Goal: Information Seeking & Learning: Learn about a topic

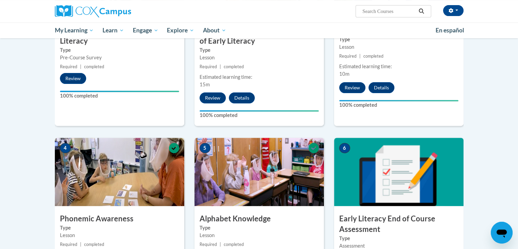
scroll to position [232, 0]
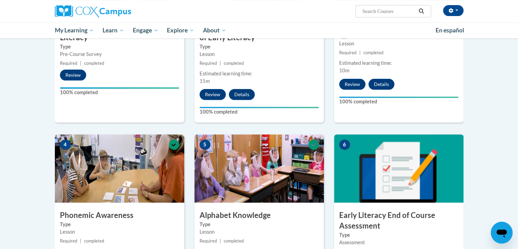
click at [427, 161] on img at bounding box center [398, 168] width 129 height 68
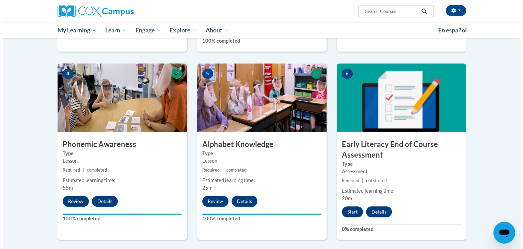
scroll to position [311, 0]
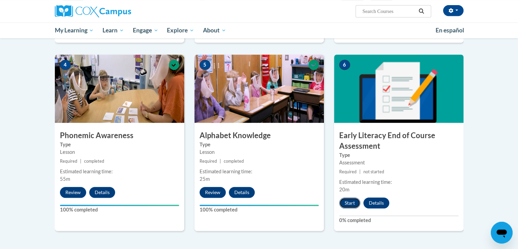
click at [355, 204] on button "Start" at bounding box center [349, 202] width 21 height 11
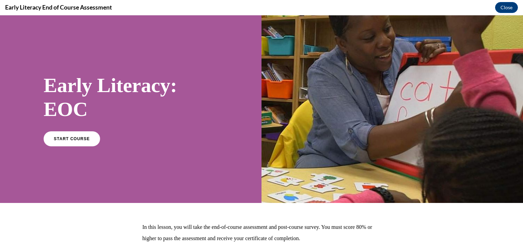
scroll to position [0, 0]
click at [92, 135] on link "START COURSE" at bounding box center [71, 138] width 59 height 16
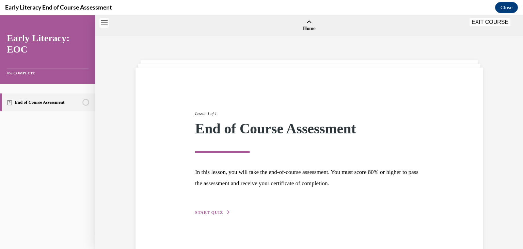
scroll to position [21, 0]
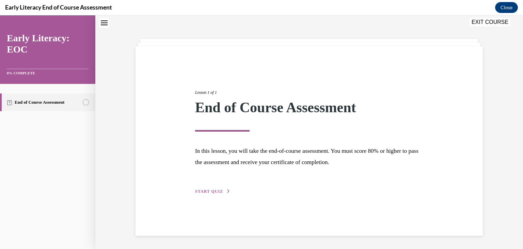
click at [211, 190] on span "START QUIZ" at bounding box center [209, 191] width 28 height 5
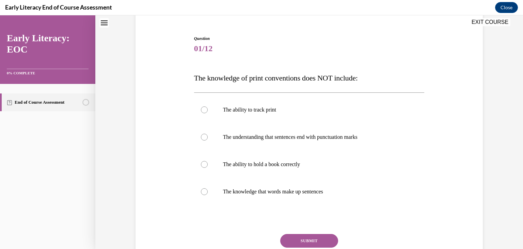
scroll to position [72, 0]
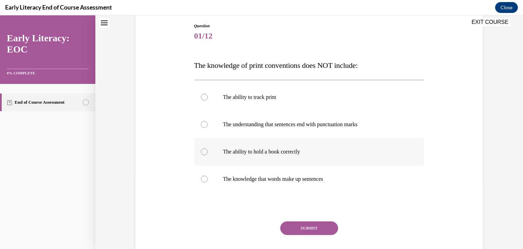
click at [249, 143] on div at bounding box center [309, 151] width 230 height 27
click at [291, 230] on button "SUBMIT" at bounding box center [309, 228] width 58 height 14
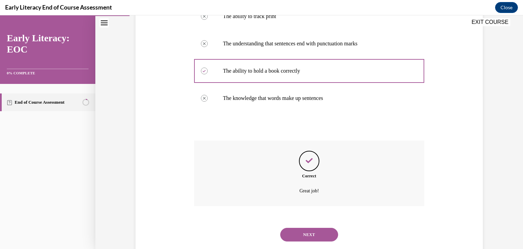
scroll to position [169, 0]
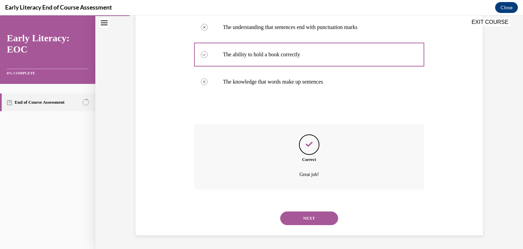
click at [285, 216] on button "NEXT" at bounding box center [309, 218] width 58 height 14
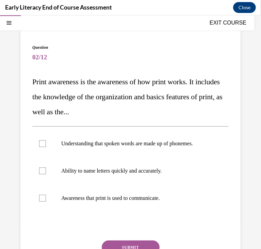
scroll to position [40, 0]
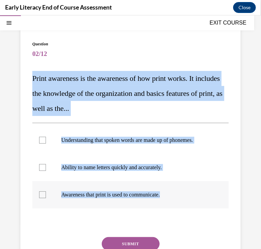
drag, startPoint x: 33, startPoint y: 78, endPoint x: 181, endPoint y: 192, distance: 187.4
click at [181, 192] on div "Question 02/12 Print awareness is the awareness of how print works. It includes…" at bounding box center [130, 167] width 196 height 252
copy div "Print awareness is the awareness of how print works. It includes the knowledge …"
click at [191, 88] on p "Print awareness is the awareness of how print works. It includes the knowledge …" at bounding box center [130, 92] width 196 height 45
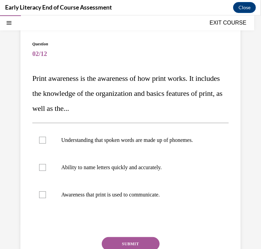
scroll to position [78, 0]
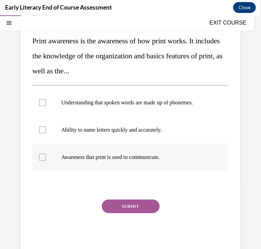
click at [139, 150] on div at bounding box center [130, 156] width 196 height 27
click at [125, 203] on button "SUBMIT" at bounding box center [131, 206] width 58 height 14
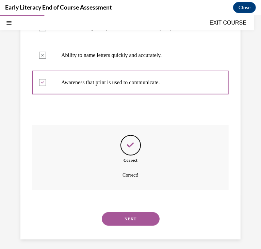
scroll to position [156, 0]
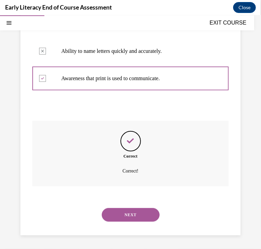
click at [129, 211] on button "NEXT" at bounding box center [131, 214] width 58 height 14
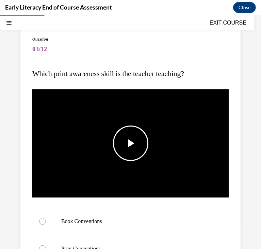
scroll to position [44, 0]
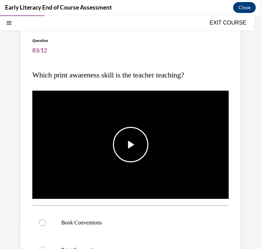
click at [131, 144] on span "Video player" at bounding box center [131, 144] width 0 height 0
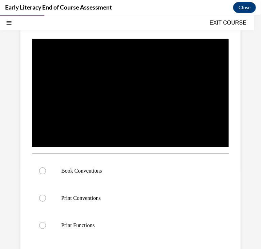
scroll to position [97, 0]
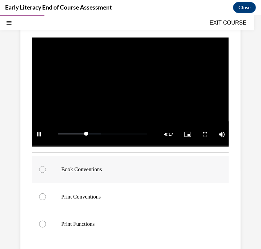
click at [90, 165] on p "Book Conventions" at bounding box center [136, 168] width 150 height 7
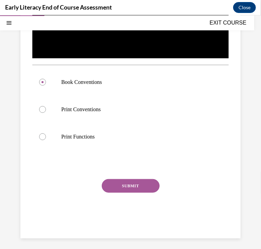
click at [116, 188] on button "SUBMIT" at bounding box center [131, 185] width 58 height 14
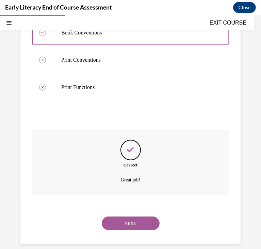
scroll to position [239, 0]
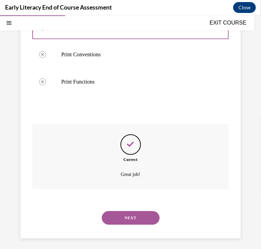
click at [124, 210] on button "NEXT" at bounding box center [131, 217] width 58 height 14
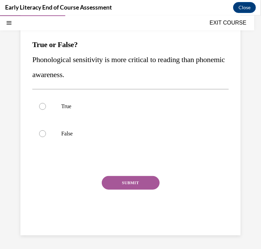
scroll to position [62, 0]
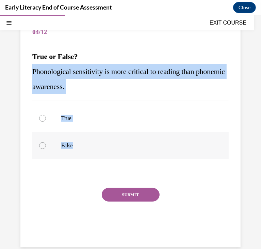
drag, startPoint x: 32, startPoint y: 70, endPoint x: 89, endPoint y: 145, distance: 94.0
click at [89, 145] on div "Question 04/12 True or False? Phonological sensitivity is more critical to read…" at bounding box center [130, 125] width 220 height 241
copy div "Phonological sensitivity is more critical to reading than phonemic awareness. T…"
click at [184, 158] on div at bounding box center [130, 144] width 196 height 27
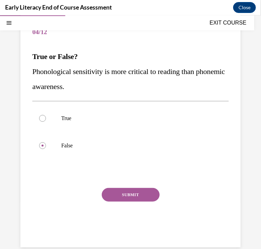
click at [144, 197] on button "SUBMIT" at bounding box center [131, 194] width 58 height 14
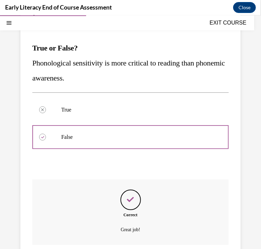
scroll to position [129, 0]
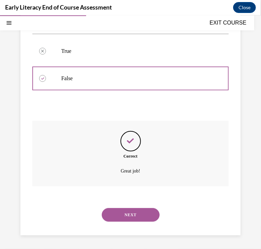
click at [140, 213] on button "NEXT" at bounding box center [131, 214] width 58 height 14
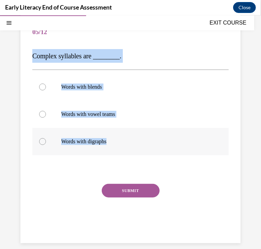
drag, startPoint x: 32, startPoint y: 55, endPoint x: 113, endPoint y: 143, distance: 119.2
click at [113, 143] on div "Question 05/12 Complex syllables are ________. Words with blends Words with vow…" at bounding box center [130, 129] width 196 height 220
copy div "Complex syllables are ________. Words with blends Words with vowel teams Words …"
click at [136, 86] on p "Words with blends" at bounding box center [136, 86] width 150 height 7
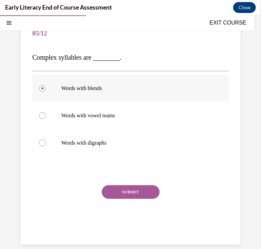
scroll to position [61, 0]
click at [140, 193] on button "SUBMIT" at bounding box center [131, 192] width 58 height 14
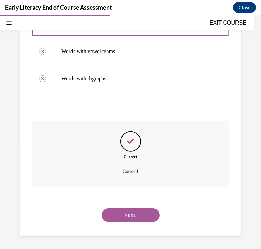
scroll to position [125, 0]
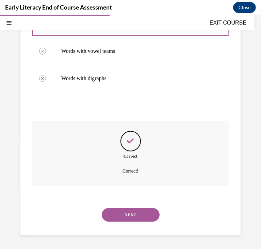
click at [136, 208] on button "NEXT" at bounding box center [131, 214] width 58 height 14
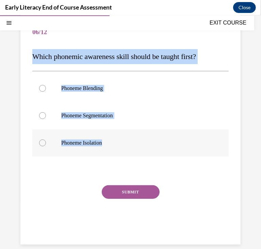
drag, startPoint x: 31, startPoint y: 57, endPoint x: 108, endPoint y: 141, distance: 113.5
click at [108, 141] on div "Question 06/12 Which phonemic awareness skill should be taught first? Phoneme B…" at bounding box center [130, 124] width 220 height 239
copy div "Which phonemic awareness skill should be taught first? Phoneme Blending Phoneme…"
click at [127, 138] on div at bounding box center [130, 142] width 196 height 27
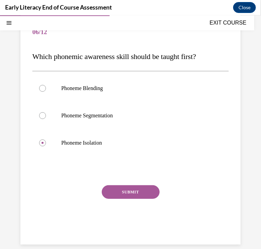
click at [133, 191] on button "SUBMIT" at bounding box center [131, 192] width 58 height 14
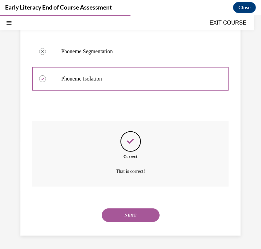
scroll to position [126, 0]
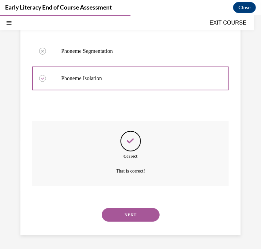
click at [140, 221] on div "NEXT" at bounding box center [130, 214] width 196 height 27
click at [139, 218] on button "NEXT" at bounding box center [131, 214] width 58 height 14
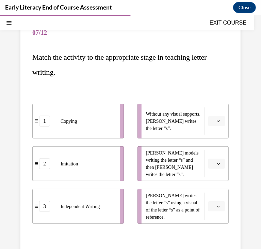
scroll to position [61, 0]
click at [200, 112] on li "Without any visual supports, [PERSON_NAME] writes the letter “s”." at bounding box center [184, 120] width 92 height 35
click at [208, 119] on button "button" at bounding box center [216, 120] width 17 height 10
click at [218, 201] on button "button" at bounding box center [216, 206] width 17 height 10
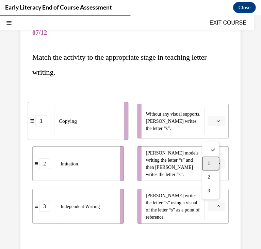
click at [208, 160] on span "1" at bounding box center [209, 162] width 2 height 5
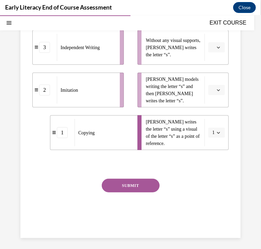
scroll to position [138, 0]
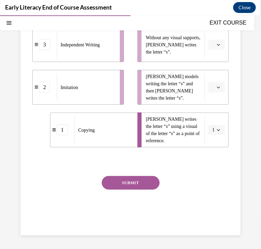
click at [141, 178] on button "SUBMIT" at bounding box center [131, 182] width 58 height 14
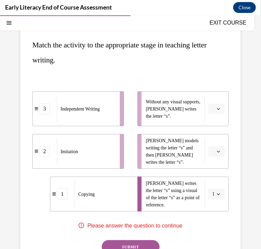
scroll to position [74, 0]
click at [217, 150] on icon "button" at bounding box center [218, 150] width 3 height 3
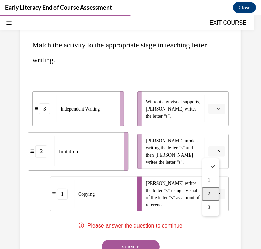
click at [212, 192] on div "2" at bounding box center [210, 194] width 17 height 14
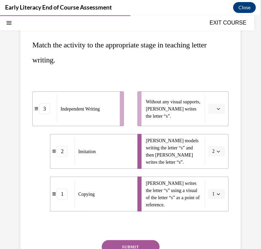
click at [210, 110] on button "button" at bounding box center [216, 108] width 17 height 10
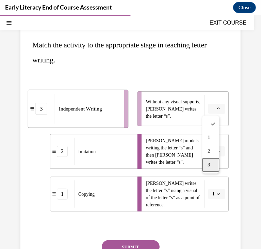
click at [209, 163] on span "3" at bounding box center [209, 164] width 2 height 5
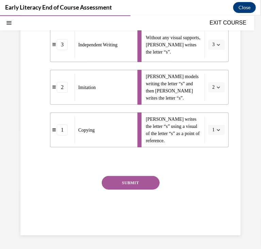
click at [142, 177] on button "SUBMIT" at bounding box center [131, 182] width 58 height 14
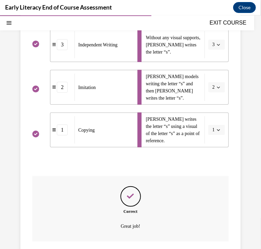
scroll to position [193, 0]
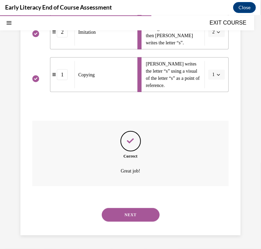
click at [135, 212] on button "NEXT" at bounding box center [131, 214] width 58 height 14
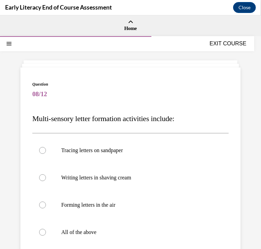
scroll to position [27, 0]
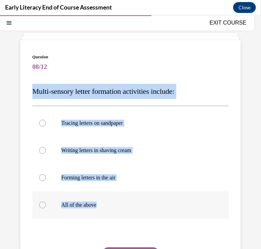
drag, startPoint x: 32, startPoint y: 90, endPoint x: 118, endPoint y: 202, distance: 141.0
click at [118, 202] on div "Question 08/12 Multi-sensory letter formation activities include: Tracing lette…" at bounding box center [130, 177] width 196 height 249
copy div "Multi-sensory letter formation activities include: Tracing letters on sandpaper…"
click at [147, 197] on div at bounding box center [130, 204] width 196 height 27
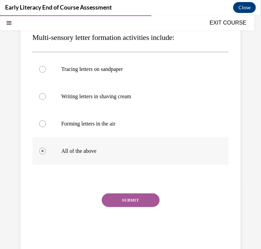
click at [147, 197] on button "SUBMIT" at bounding box center [131, 200] width 58 height 14
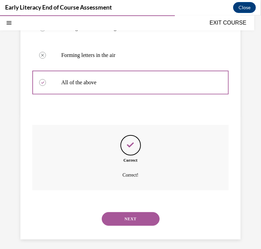
scroll to position [154, 0]
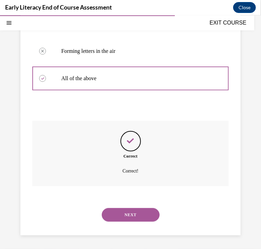
click at [144, 212] on button "NEXT" at bounding box center [131, 214] width 58 height 14
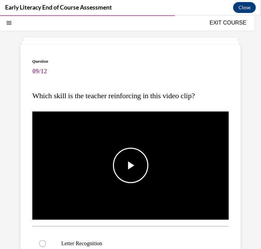
scroll to position [24, 0]
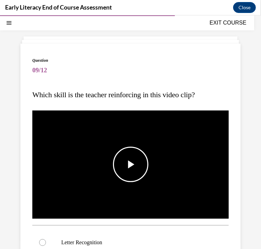
click at [131, 164] on span "Video player" at bounding box center [131, 164] width 0 height 0
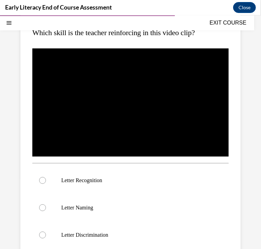
scroll to position [86, 0]
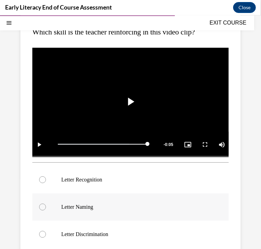
click at [98, 198] on div at bounding box center [130, 206] width 196 height 27
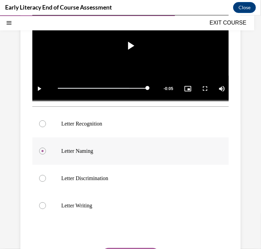
scroll to position [149, 0]
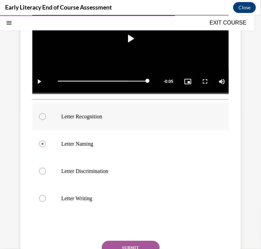
click at [108, 116] on p "Letter Recognition" at bounding box center [136, 116] width 150 height 7
click at [138, 241] on button "SUBMIT" at bounding box center [131, 247] width 58 height 14
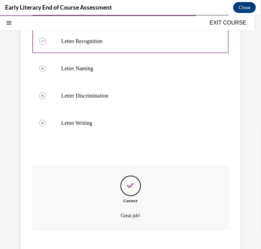
scroll to position [266, 0]
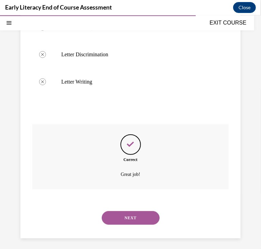
click at [135, 219] on button "NEXT" at bounding box center [131, 217] width 58 height 14
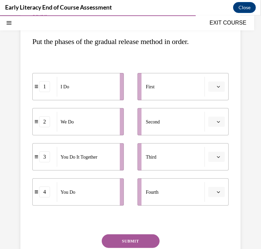
scroll to position [76, 0]
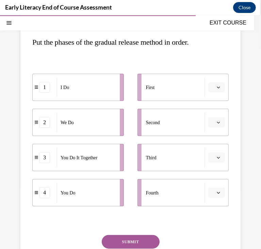
click at [217, 88] on button "button" at bounding box center [216, 87] width 17 height 10
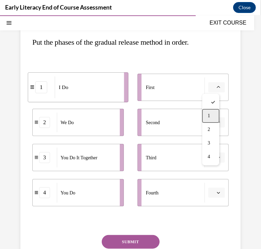
click at [216, 111] on div "1" at bounding box center [210, 116] width 17 height 14
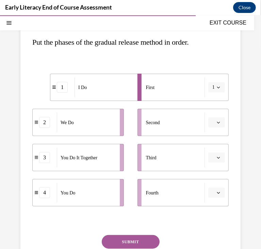
click at [215, 124] on button "button" at bounding box center [216, 122] width 17 height 10
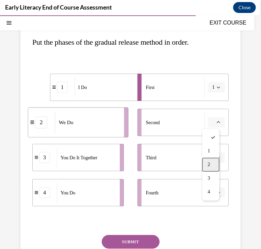
click at [211, 163] on div "2" at bounding box center [210, 164] width 17 height 14
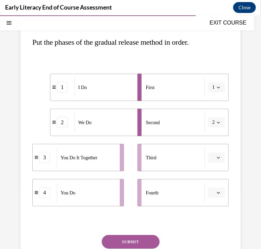
click at [209, 153] on button "button" at bounding box center [216, 157] width 17 height 10
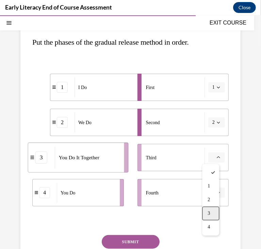
click at [210, 212] on span "3" at bounding box center [209, 212] width 2 height 5
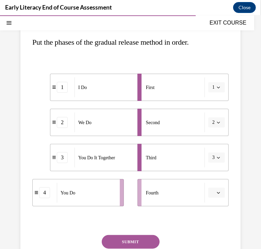
click at [217, 192] on button "button" at bounding box center [216, 192] width 17 height 10
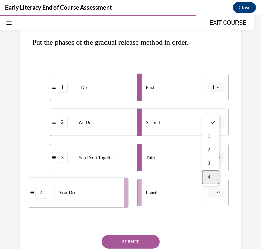
click at [214, 176] on div "4" at bounding box center [210, 177] width 17 height 14
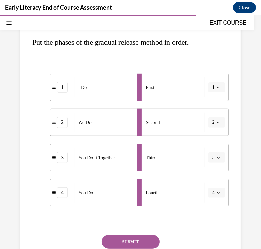
click at [141, 238] on button "SUBMIT" at bounding box center [131, 241] width 58 height 14
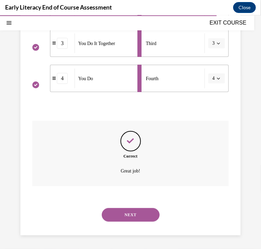
click at [135, 213] on button "NEXT" at bounding box center [131, 214] width 58 height 14
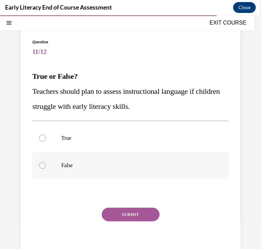
scroll to position [38, 0]
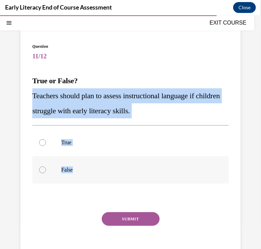
drag, startPoint x: 34, startPoint y: 94, endPoint x: 87, endPoint y: 172, distance: 94.1
click at [87, 172] on div "Question 11/12 True or False? Teachers should plan to assess instructional lang…" at bounding box center [130, 155] width 196 height 224
copy div "Teachers should plan to assess instructional language if children struggle with…"
click at [159, 153] on div at bounding box center [130, 141] width 196 height 27
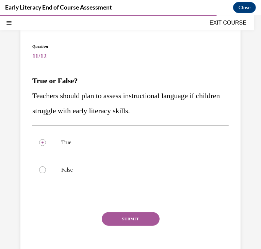
click at [143, 223] on button "SUBMIT" at bounding box center [131, 218] width 58 height 14
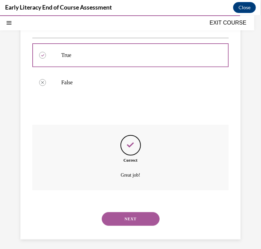
scroll to position [129, 0]
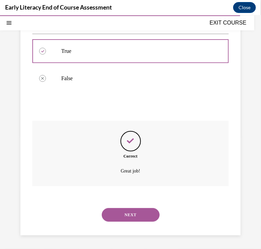
click at [121, 208] on button "NEXT" at bounding box center [131, 214] width 58 height 14
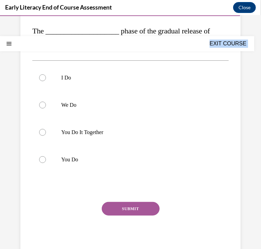
scroll to position [113, 0]
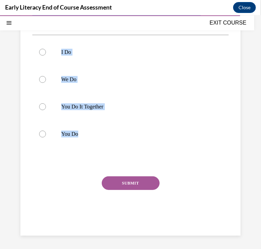
drag, startPoint x: 32, startPoint y: 116, endPoint x: 102, endPoint y: 150, distance: 78.6
click at [102, 150] on div "Question 12/12 The ____________________ phase of the gradual release of respons…" at bounding box center [130, 94] width 220 height 281
copy div "The ____________________ phase of the gradual release of responsibility may not…"
click at [106, 135] on p "You Do" at bounding box center [136, 133] width 150 height 7
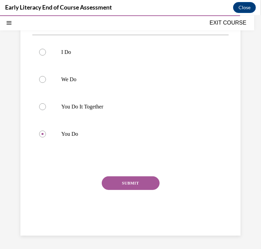
click at [123, 188] on button "SUBMIT" at bounding box center [131, 183] width 58 height 14
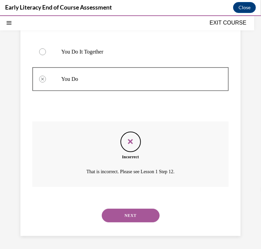
scroll to position [169, 0]
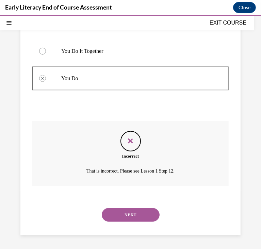
click at [132, 212] on button "NEXT" at bounding box center [131, 214] width 58 height 14
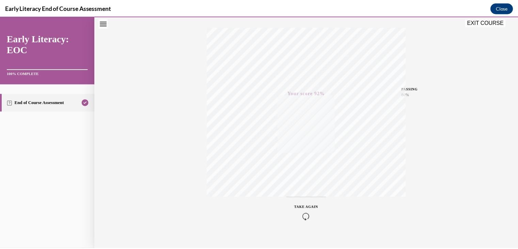
scroll to position [116, 0]
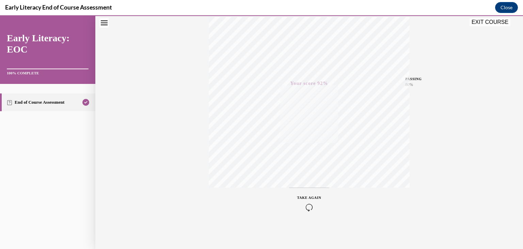
click at [477, 25] on button "EXIT COURSE" at bounding box center [489, 22] width 41 height 8
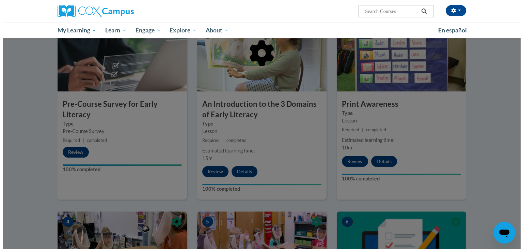
scroll to position [154, 0]
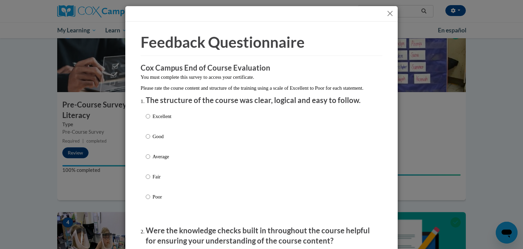
click at [158, 120] on p "Excellent" at bounding box center [162, 115] width 19 height 7
click at [150, 120] on input "Excellent" at bounding box center [148, 115] width 4 height 7
radio input "true"
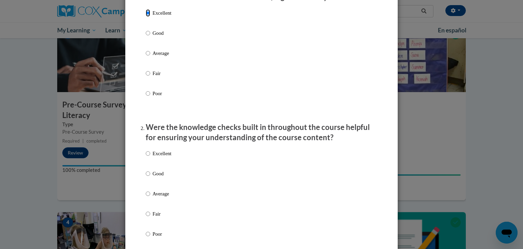
scroll to position [125, 0]
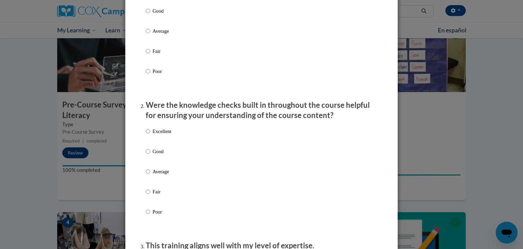
click at [166, 135] on p "Excellent" at bounding box center [162, 130] width 19 height 7
click at [150, 135] on input "Excellent" at bounding box center [148, 130] width 4 height 7
radio input "true"
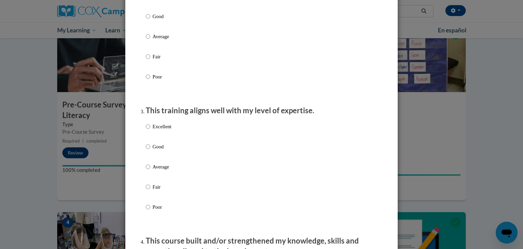
click at [166, 141] on label "Excellent" at bounding box center [159, 132] width 26 height 18
click at [150, 130] on input "Excellent" at bounding box center [148, 126] width 4 height 7
radio input "true"
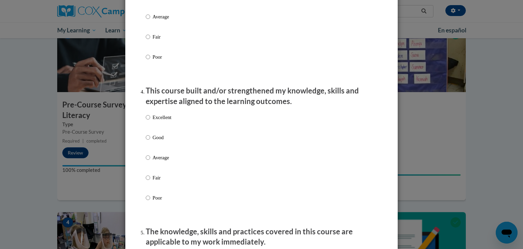
click at [166, 118] on div "Excellent Good Average Fair Poor" at bounding box center [159, 163] width 26 height 106
click at [172, 126] on div "Excellent Good Average Fair Poor" at bounding box center [262, 165] width 232 height 111
drag, startPoint x: 172, startPoint y: 126, endPoint x: 164, endPoint y: 124, distance: 8.6
click at [164, 121] on p "Excellent" at bounding box center [162, 116] width 19 height 7
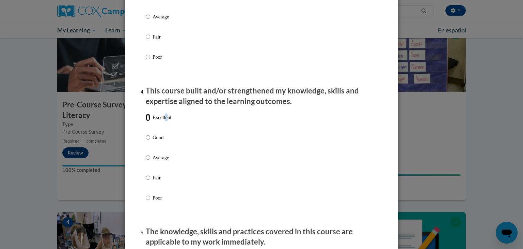
click at [150, 121] on input "Excellent" at bounding box center [148, 116] width 4 height 7
radio input "true"
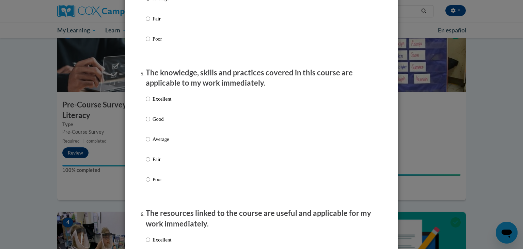
click at [153, 102] on p "Excellent" at bounding box center [162, 98] width 19 height 7
click at [150, 102] on input "Excellent" at bounding box center [148, 98] width 4 height 7
radio input "true"
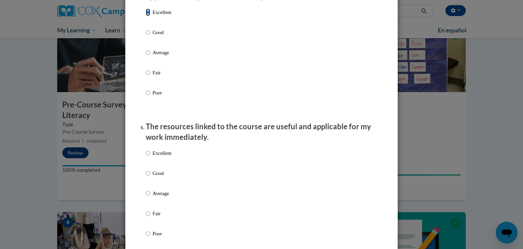
scroll to position [690, 0]
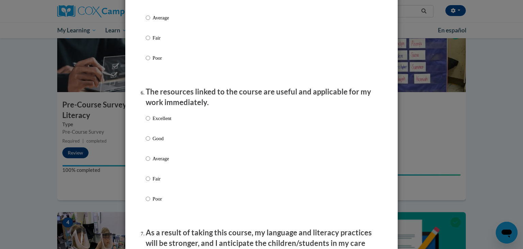
click at [158, 122] on p "Excellent" at bounding box center [162, 117] width 19 height 7
click at [150, 122] on input "Excellent" at bounding box center [148, 117] width 4 height 7
radio input "true"
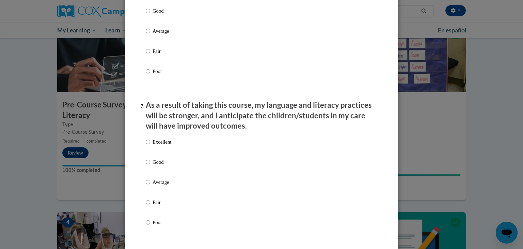
scroll to position [826, 0]
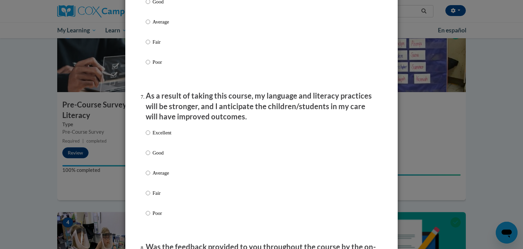
click at [165, 136] on p "Excellent" at bounding box center [162, 132] width 19 height 7
click at [150, 136] on input "Excellent" at bounding box center [148, 132] width 4 height 7
radio input "true"
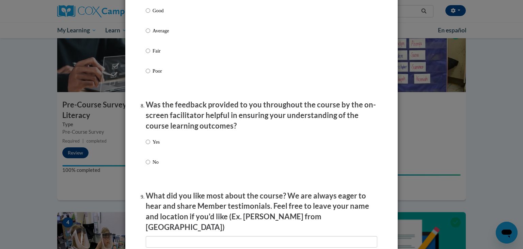
scroll to position [971, 0]
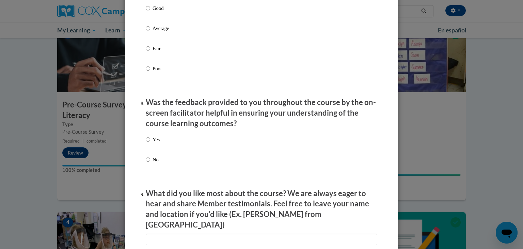
click at [157, 143] on p "Yes" at bounding box center [156, 138] width 7 height 7
click at [150, 143] on input "Yes" at bounding box center [148, 138] width 4 height 7
radio input "true"
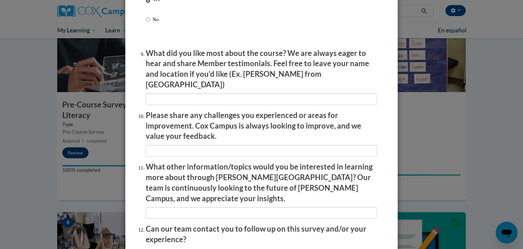
scroll to position [1169, 0]
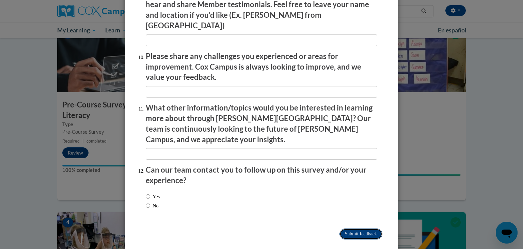
click at [349, 228] on input "Submit feedback" at bounding box center [360, 233] width 43 height 11
